Goal: Transaction & Acquisition: Book appointment/travel/reservation

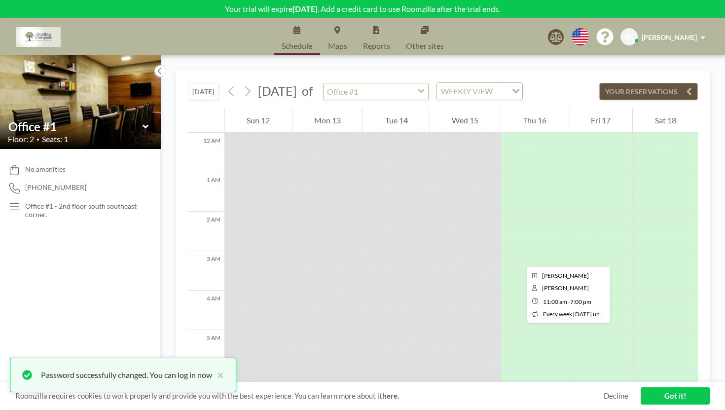
scroll to position [479, 0]
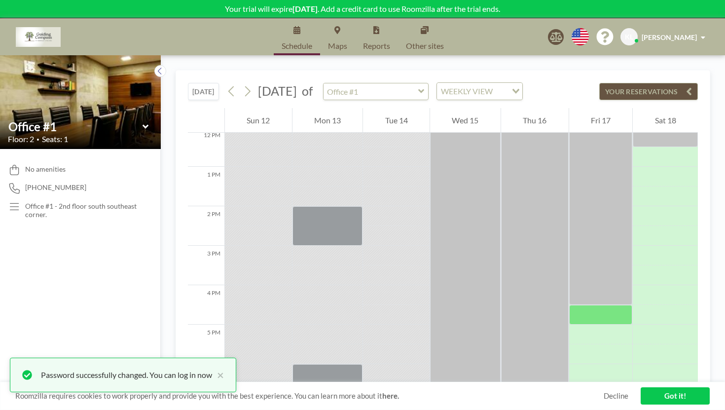
click at [581, 305] on div at bounding box center [601, 315] width 64 height 20
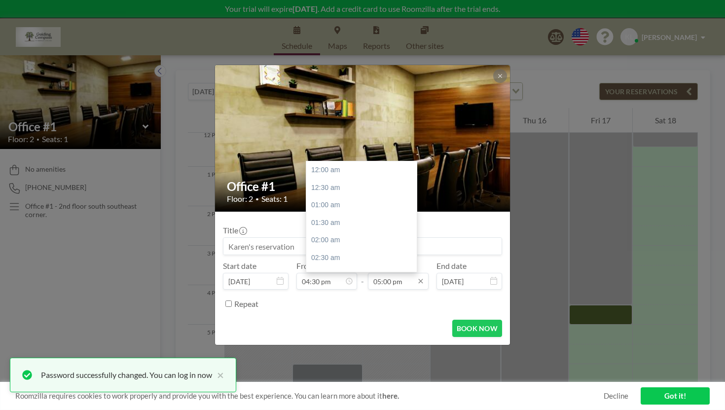
scroll to position [535, 0]
click at [334, 241] on div "05:30 pm" at bounding box center [361, 250] width 111 height 18
type input "05:30 pm"
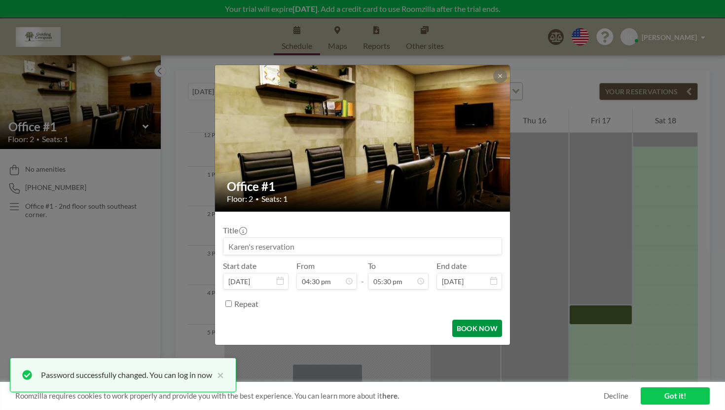
click at [459, 320] on button "BOOK NOW" at bounding box center [477, 328] width 50 height 17
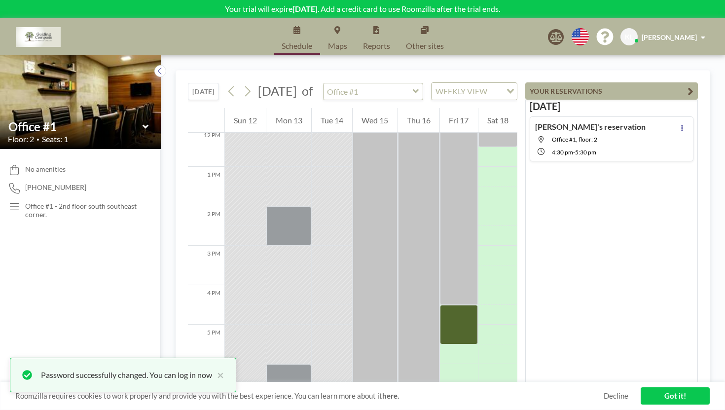
click at [666, 397] on link "Got it!" at bounding box center [675, 395] width 69 height 17
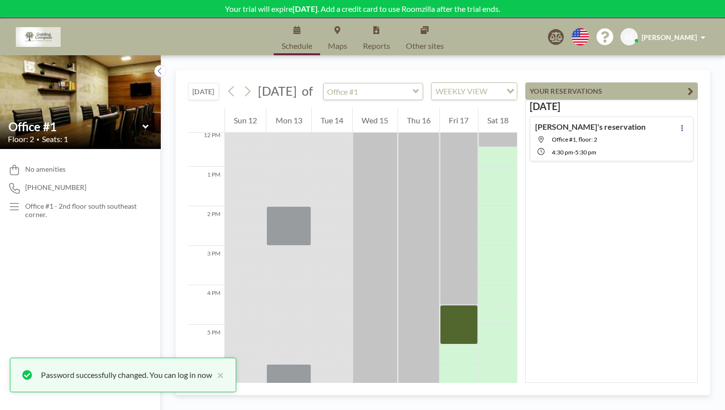
click at [684, 82] on button "YOUR RESERVATIONS" at bounding box center [612, 90] width 173 height 17
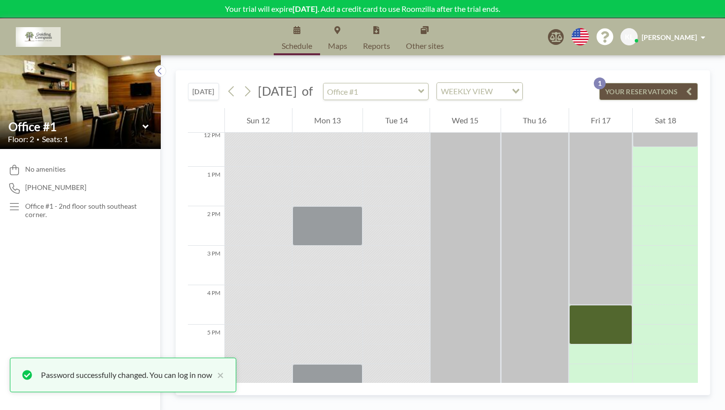
click at [611, 305] on div at bounding box center [601, 324] width 64 height 39
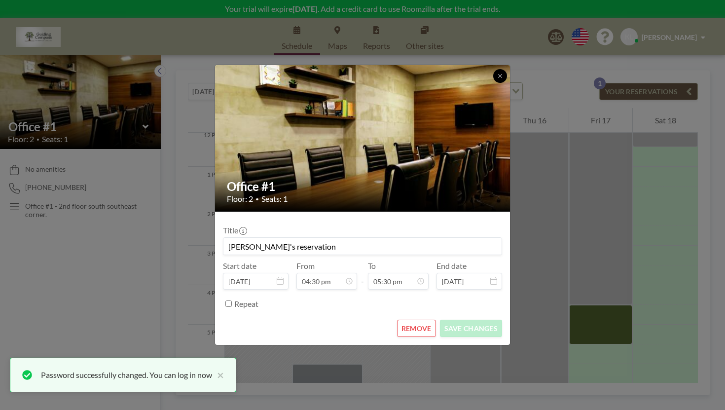
click at [493, 83] on button at bounding box center [500, 76] width 14 height 14
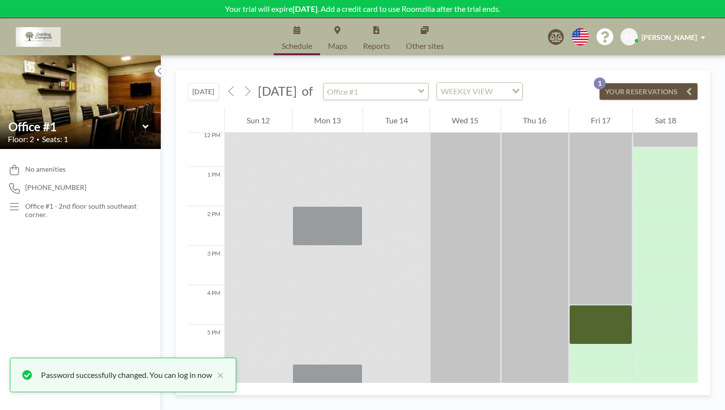
click at [646, 83] on button "YOUR RESERVATIONS 1" at bounding box center [649, 91] width 99 height 17
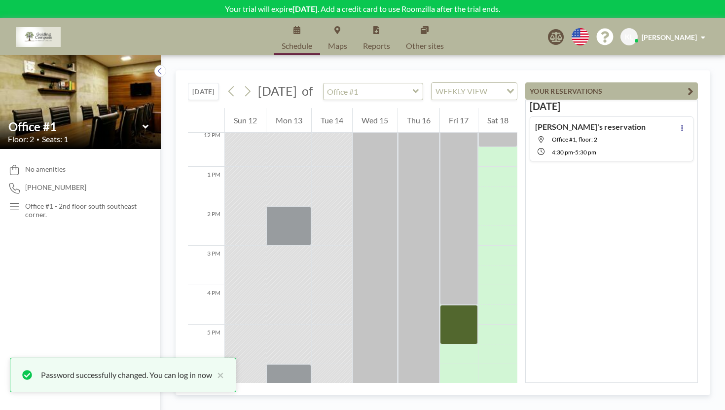
click at [624, 136] on span "Office #1, floor: 2" at bounding box center [599, 139] width 94 height 7
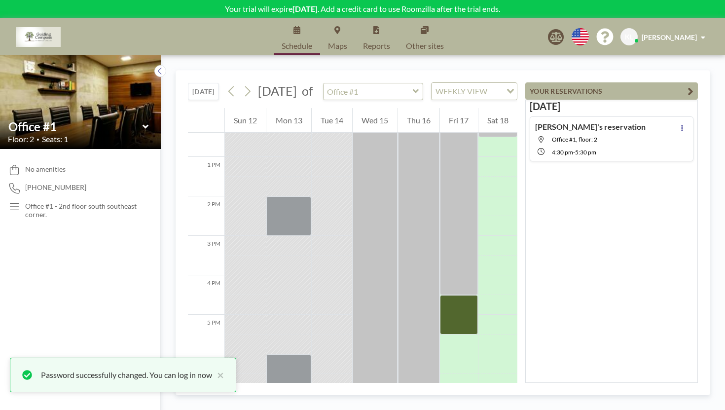
scroll to position [491, 0]
